Goal: Transaction & Acquisition: Download file/media

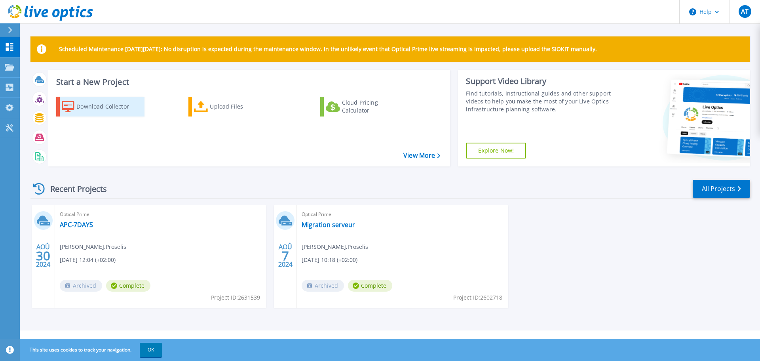
click at [122, 101] on div "Download Collector" at bounding box center [107, 107] width 63 height 16
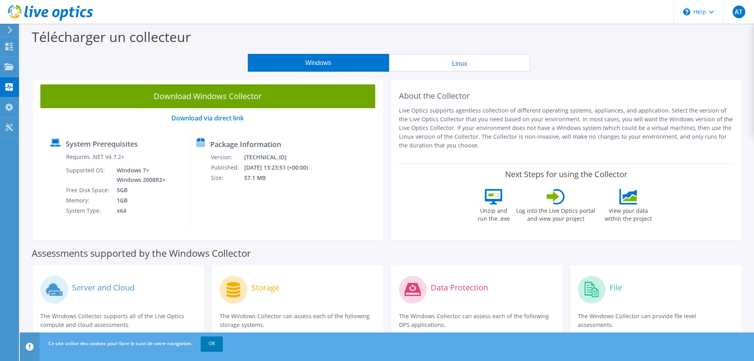
click at [423, 64] on button "Linux" at bounding box center [459, 63] width 141 height 18
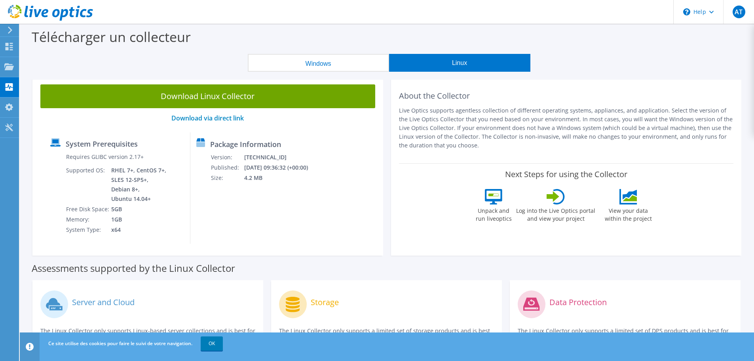
click at [359, 62] on button "Windows" at bounding box center [318, 63] width 141 height 18
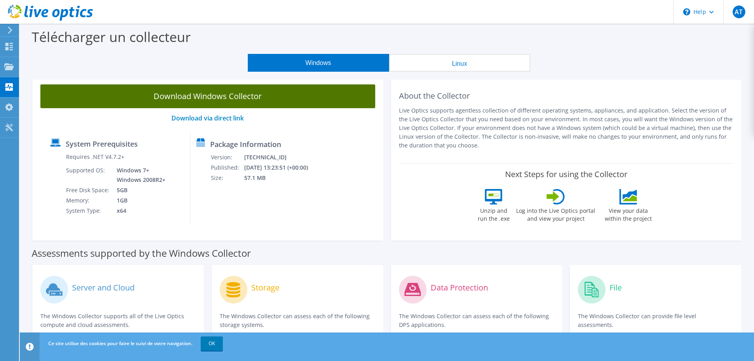
click at [219, 97] on link "Download Windows Collector" at bounding box center [207, 96] width 335 height 24
